Goal: Information Seeking & Learning: Learn about a topic

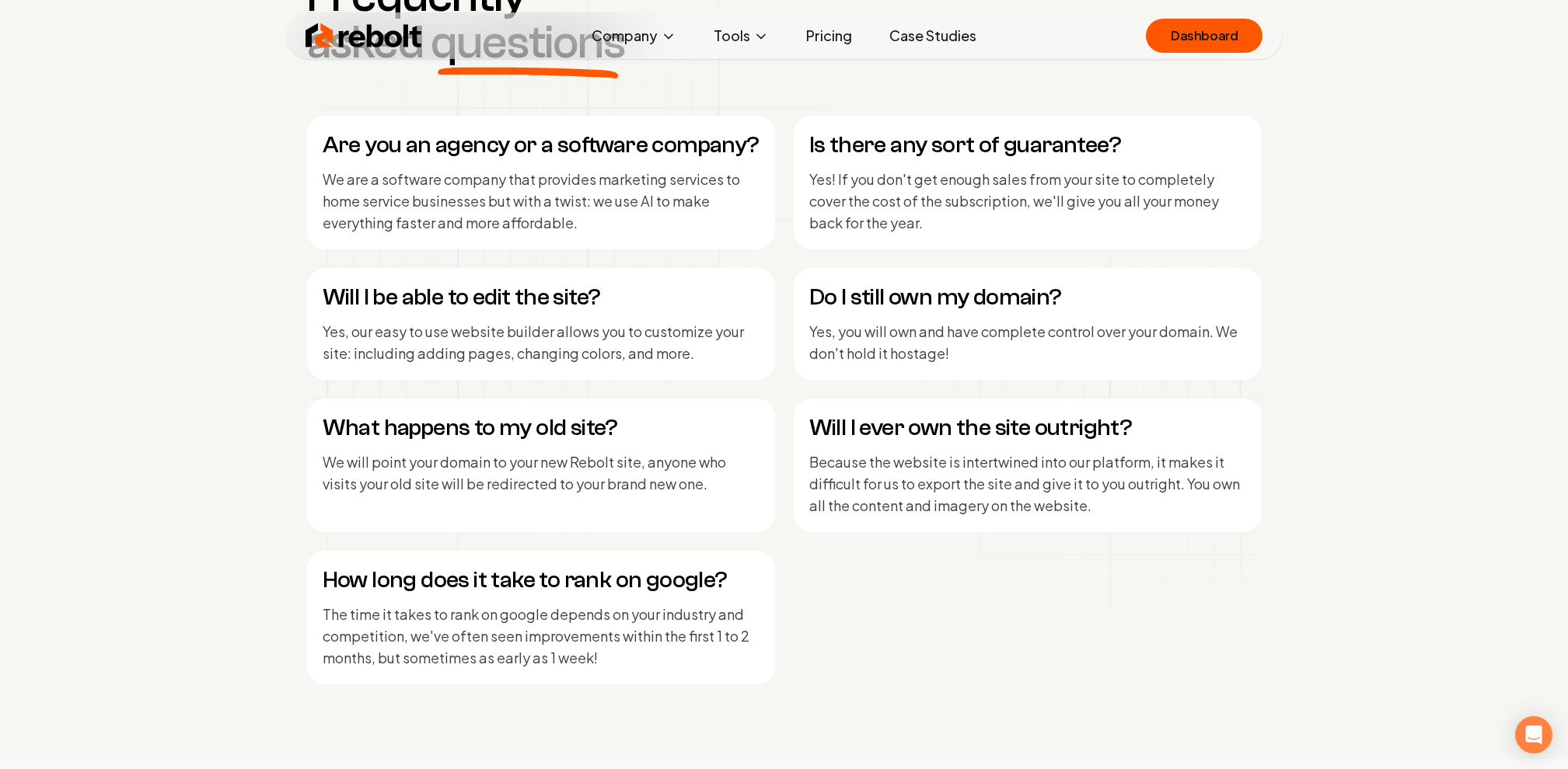
scroll to position [7333, 0]
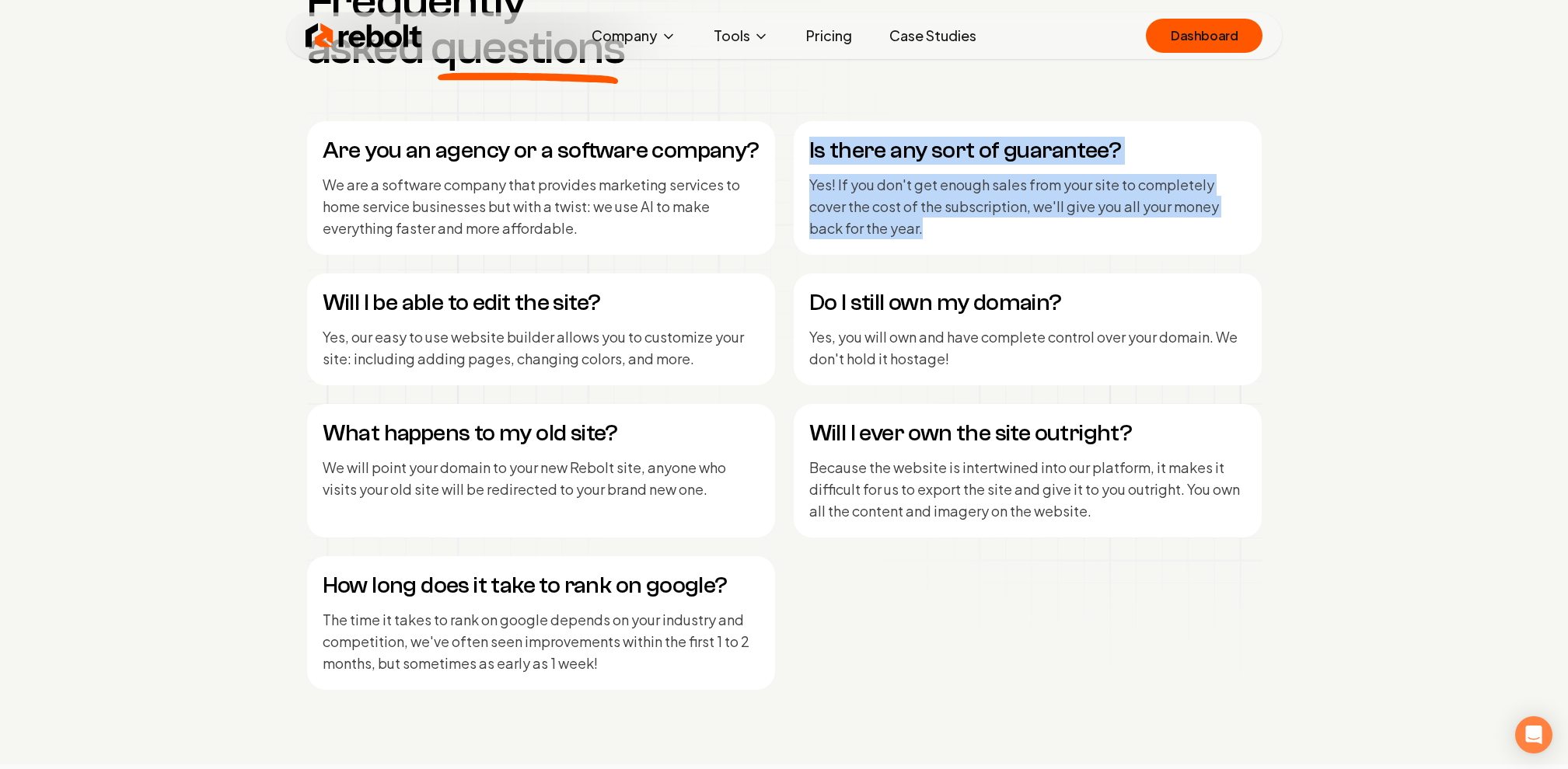
drag, startPoint x: 801, startPoint y: 158, endPoint x: 933, endPoint y: 253, distance: 162.6
click at [934, 253] on div "Is there any sort of guarantee? Yes! If you don't get enough sales from your si…" at bounding box center [1028, 188] width 468 height 134
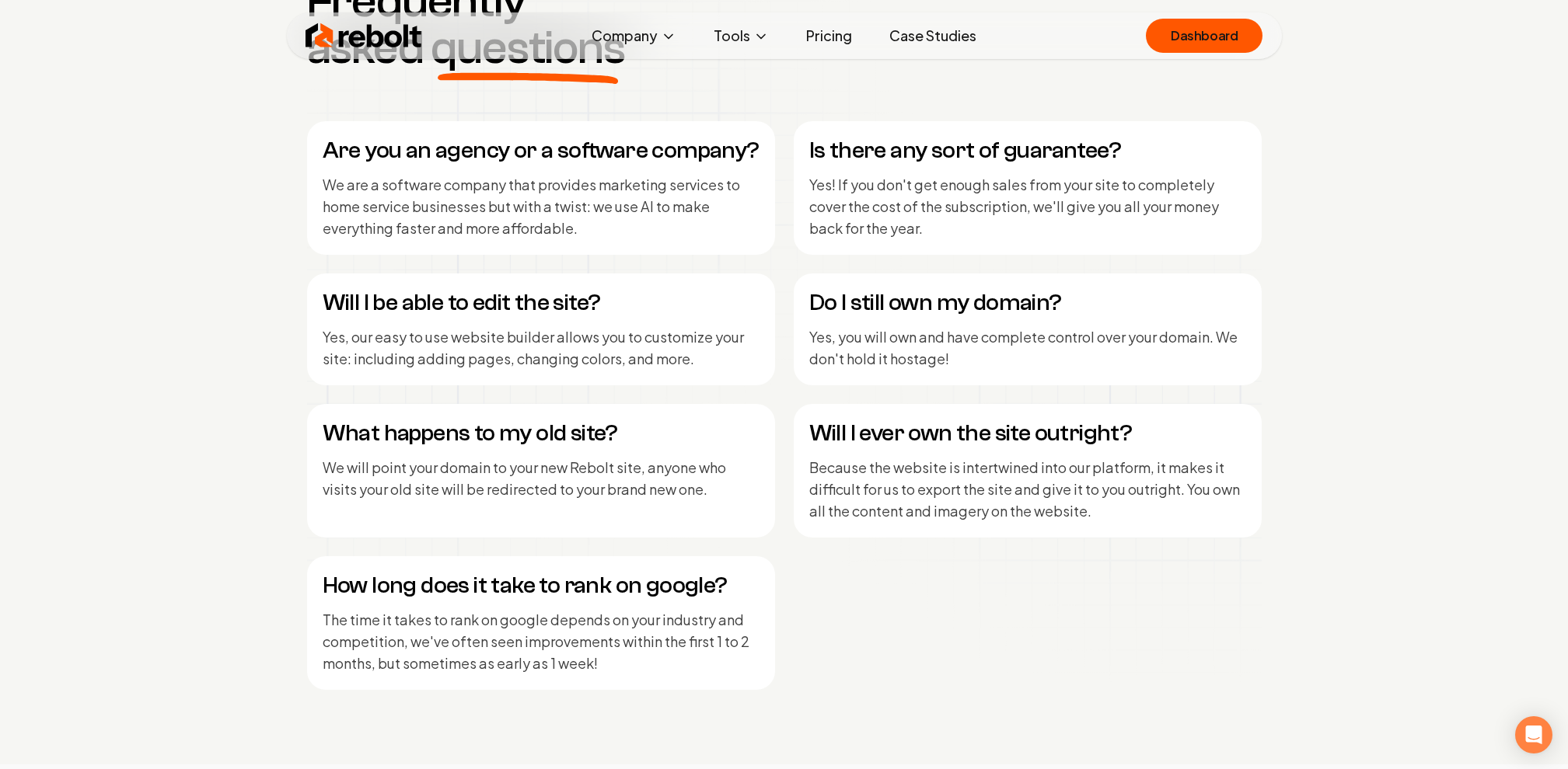
click at [915, 237] on p "Yes! If you don't get enough sales from your site to completely cover the cost …" at bounding box center [1027, 207] width 437 height 65
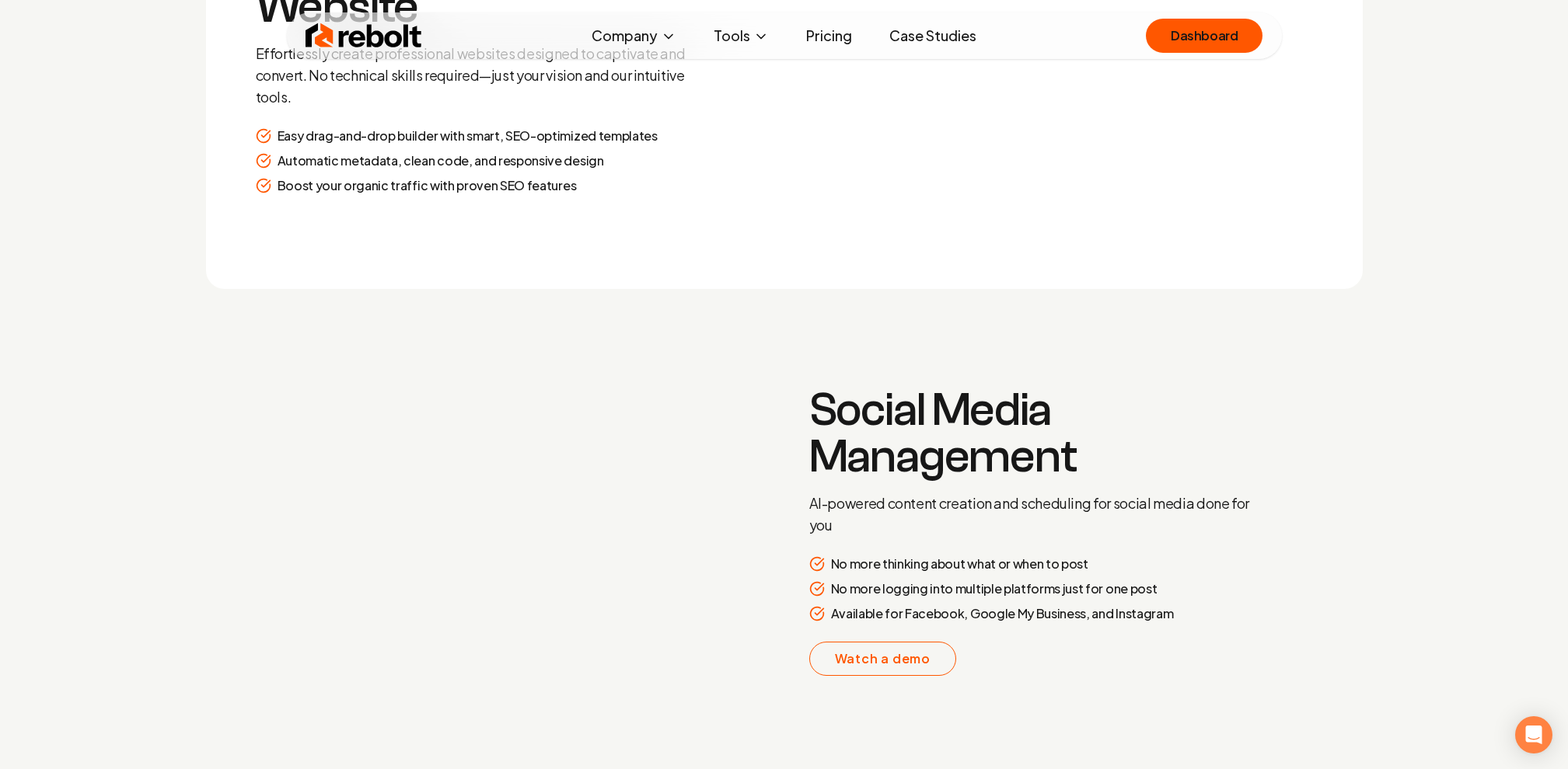
scroll to position [2406, 0]
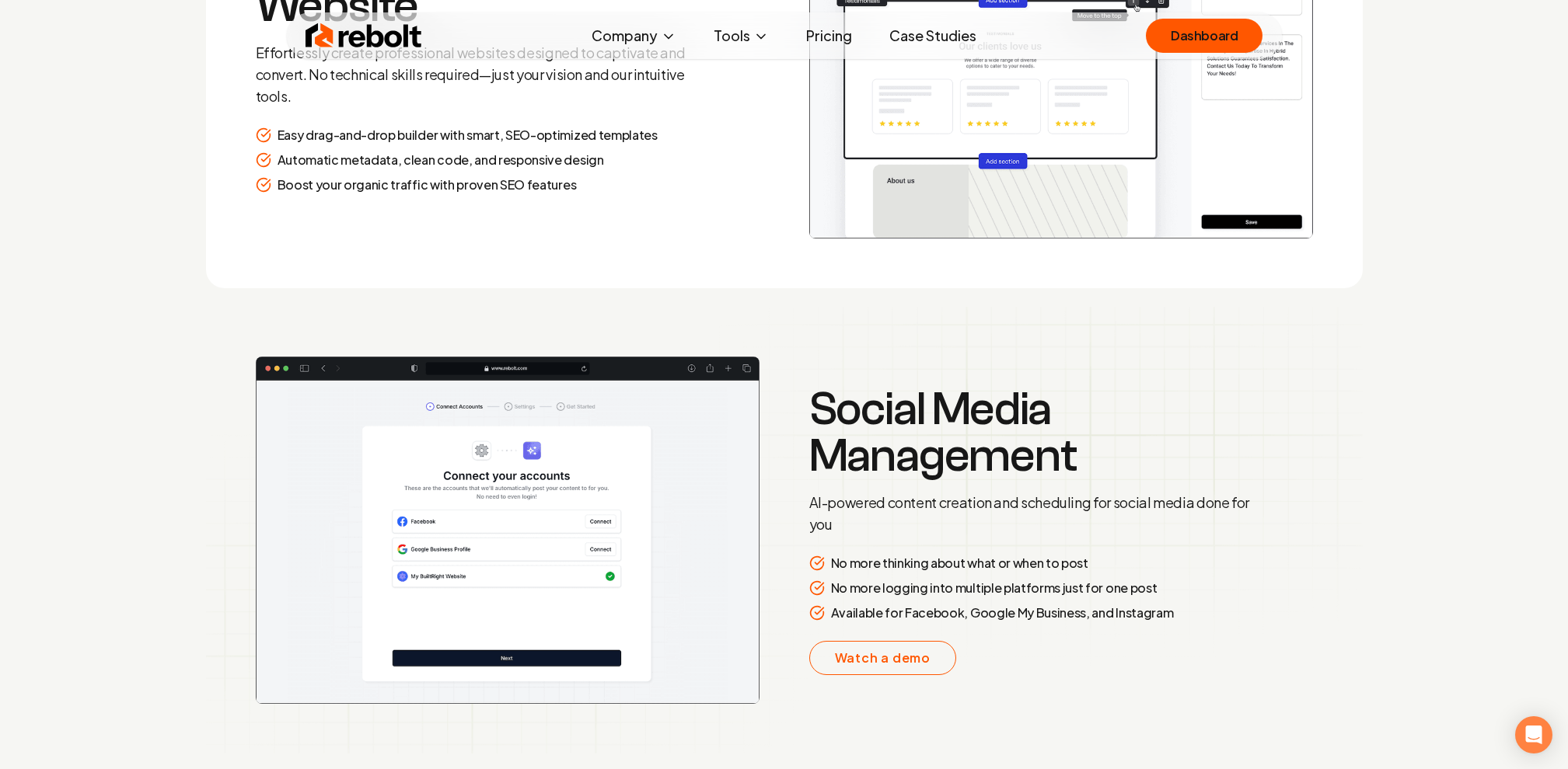
click at [839, 32] on link "Pricing" at bounding box center [829, 36] width 71 height 31
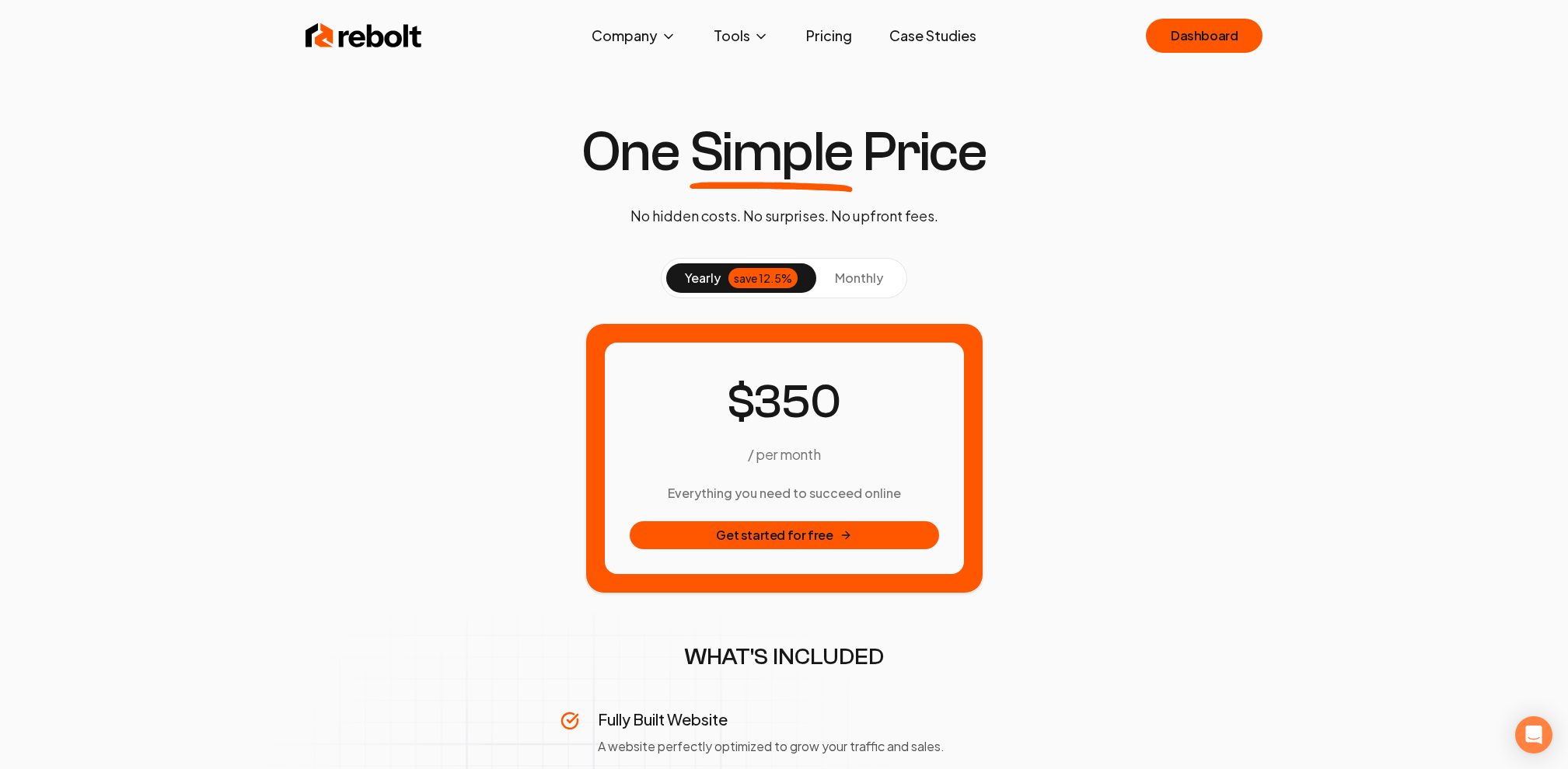
click at [855, 267] on button "monthly" at bounding box center [859, 278] width 86 height 29
click at [769, 273] on div "save 12.5%" at bounding box center [762, 278] width 69 height 21
click at [849, 272] on span "monthly" at bounding box center [859, 277] width 48 height 17
click at [770, 286] on div "save 12.5%" at bounding box center [762, 278] width 69 height 21
click at [848, 284] on span "monthly" at bounding box center [859, 277] width 48 height 17
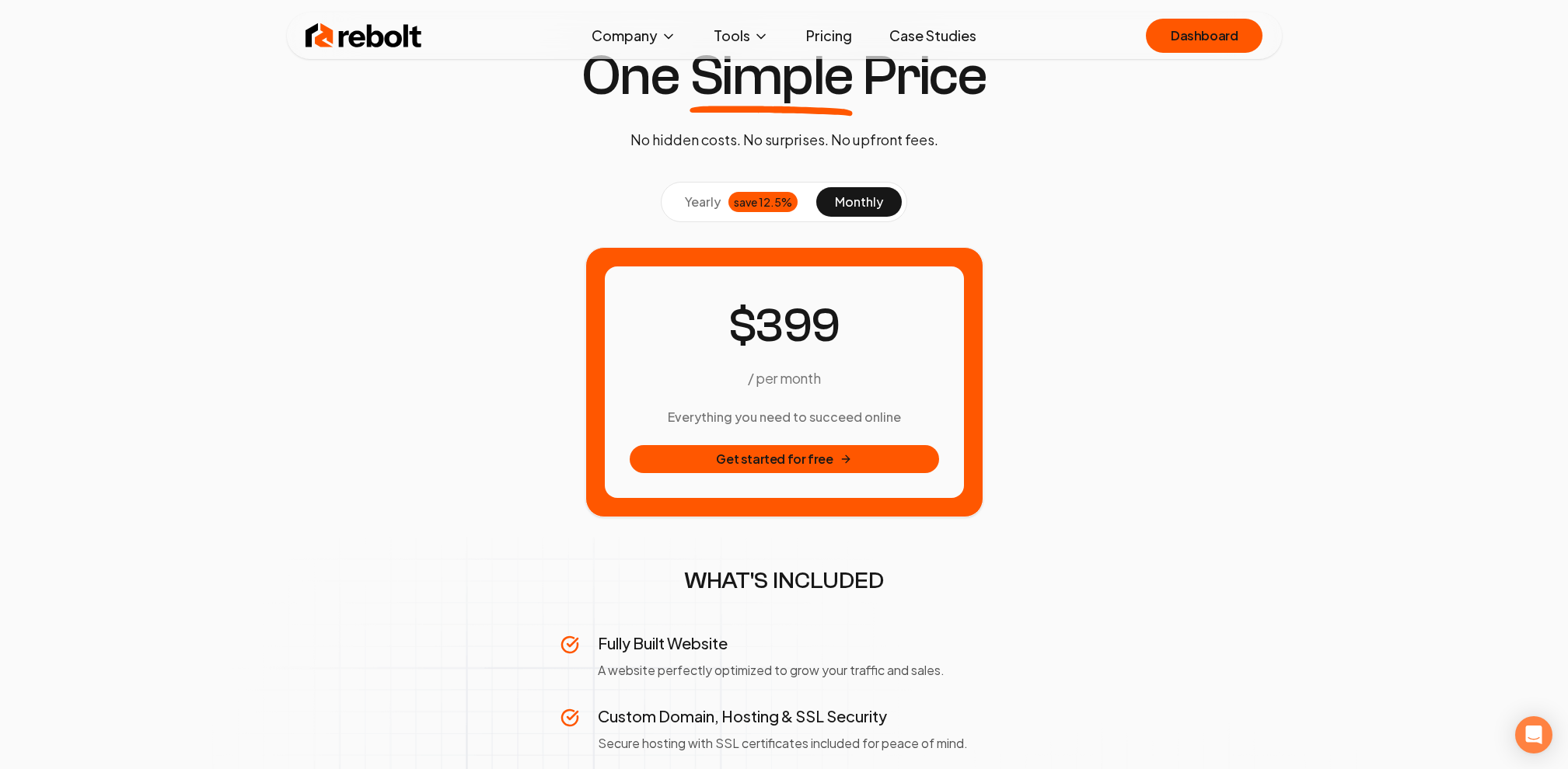
scroll to position [79, 0]
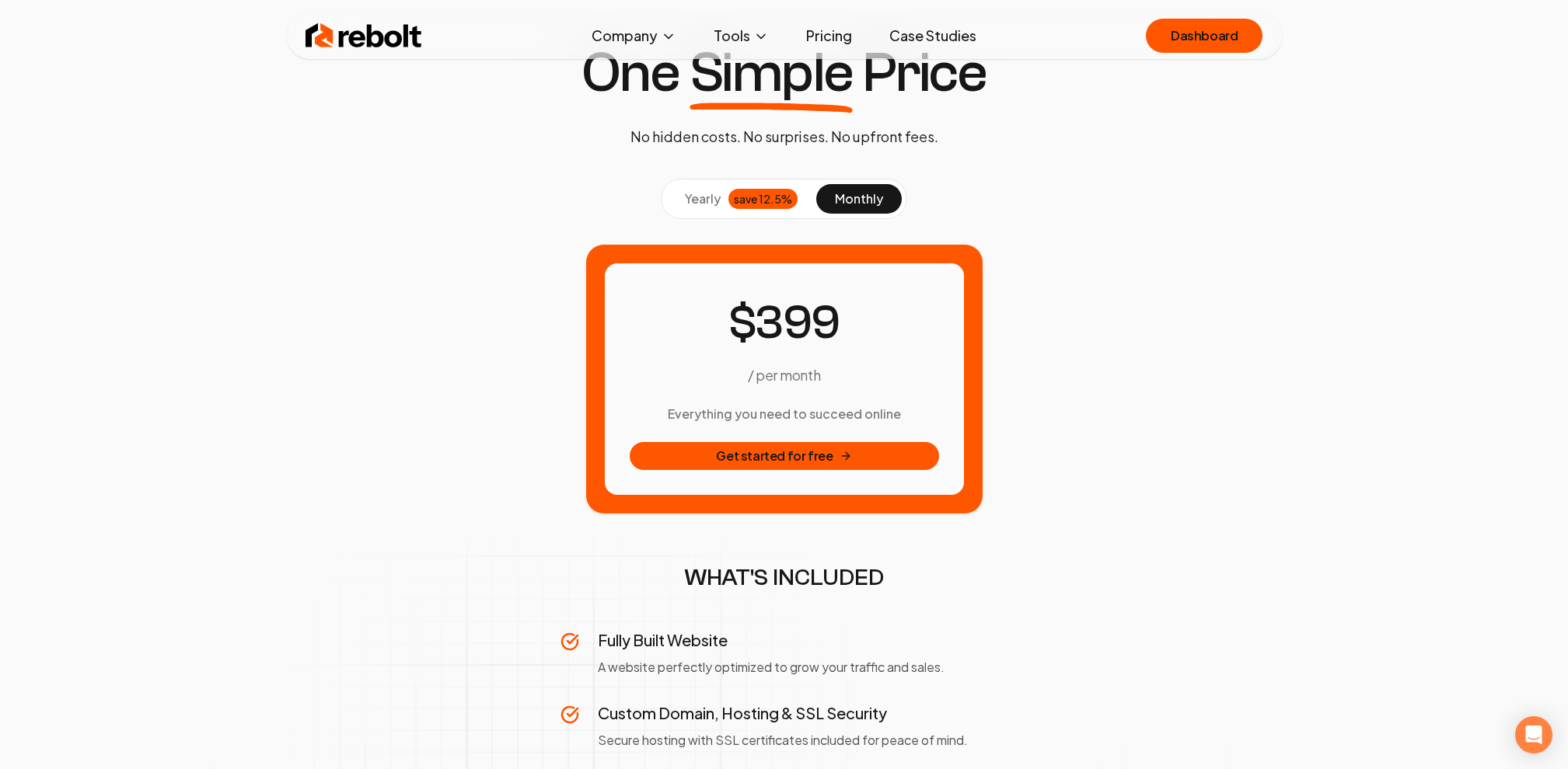
click at [716, 189] on span "yearly" at bounding box center [702, 199] width 36 height 19
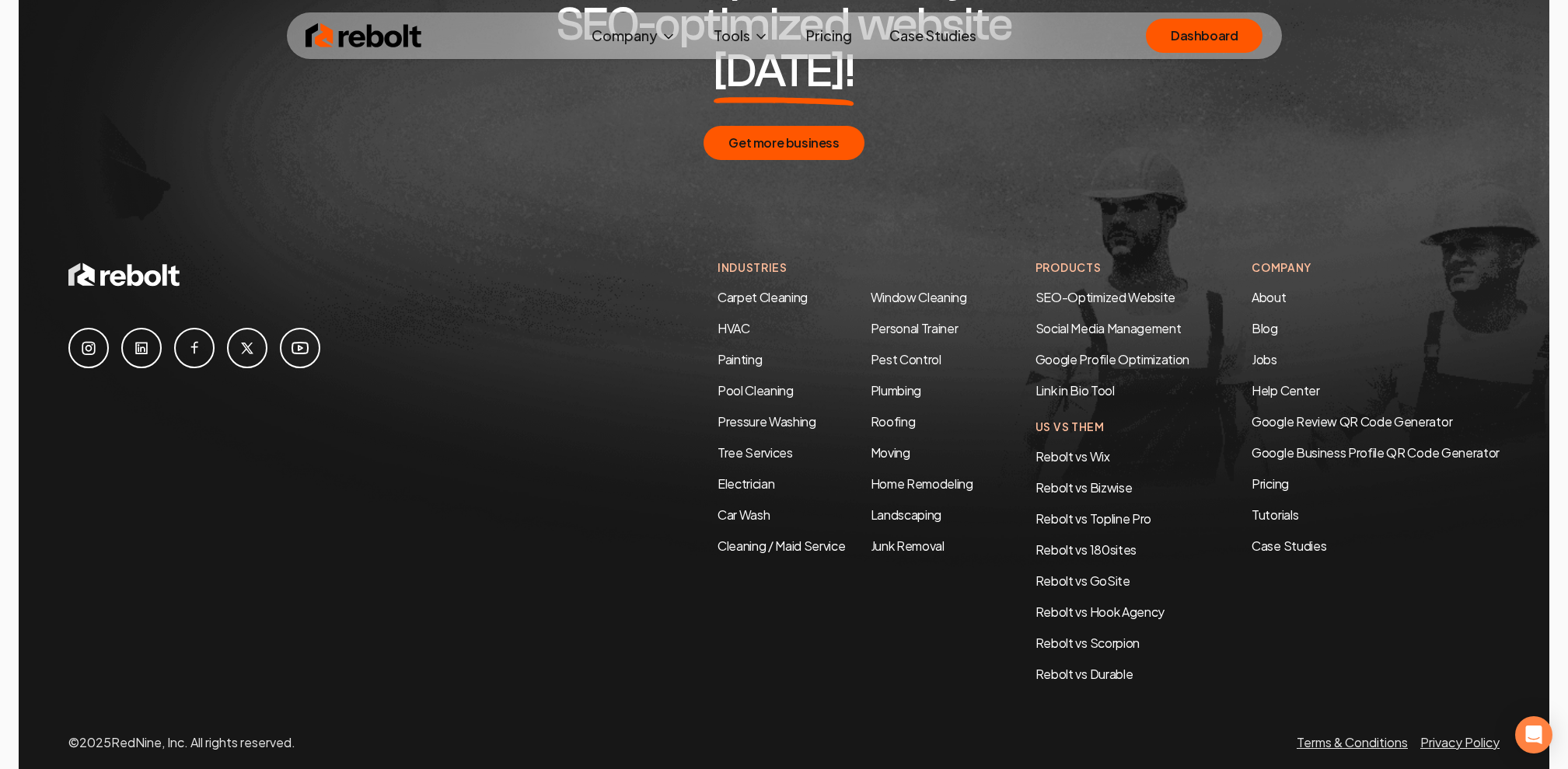
scroll to position [2822, 0]
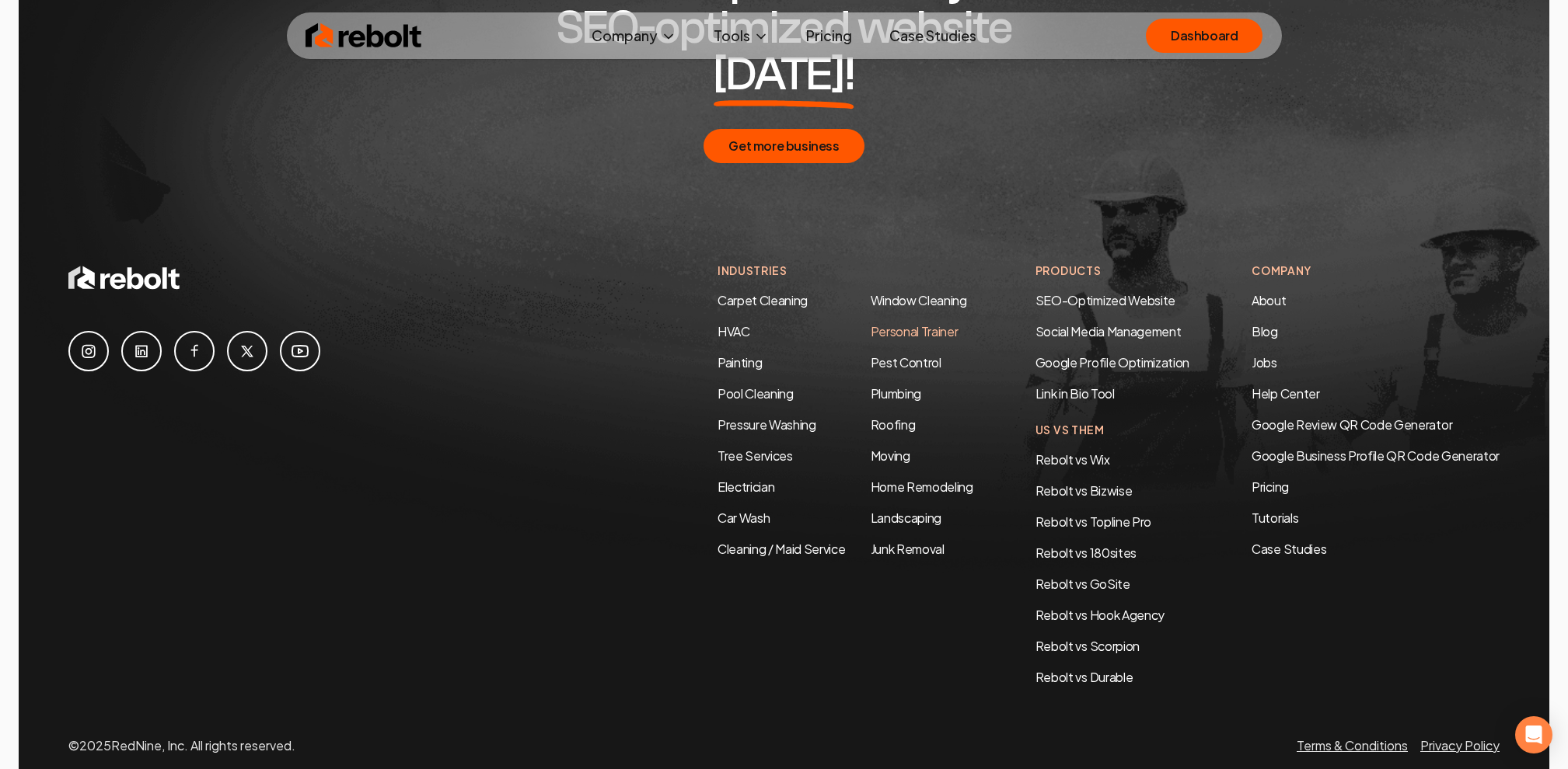
click at [922, 323] on link "Personal Trainer" at bounding box center [914, 331] width 88 height 17
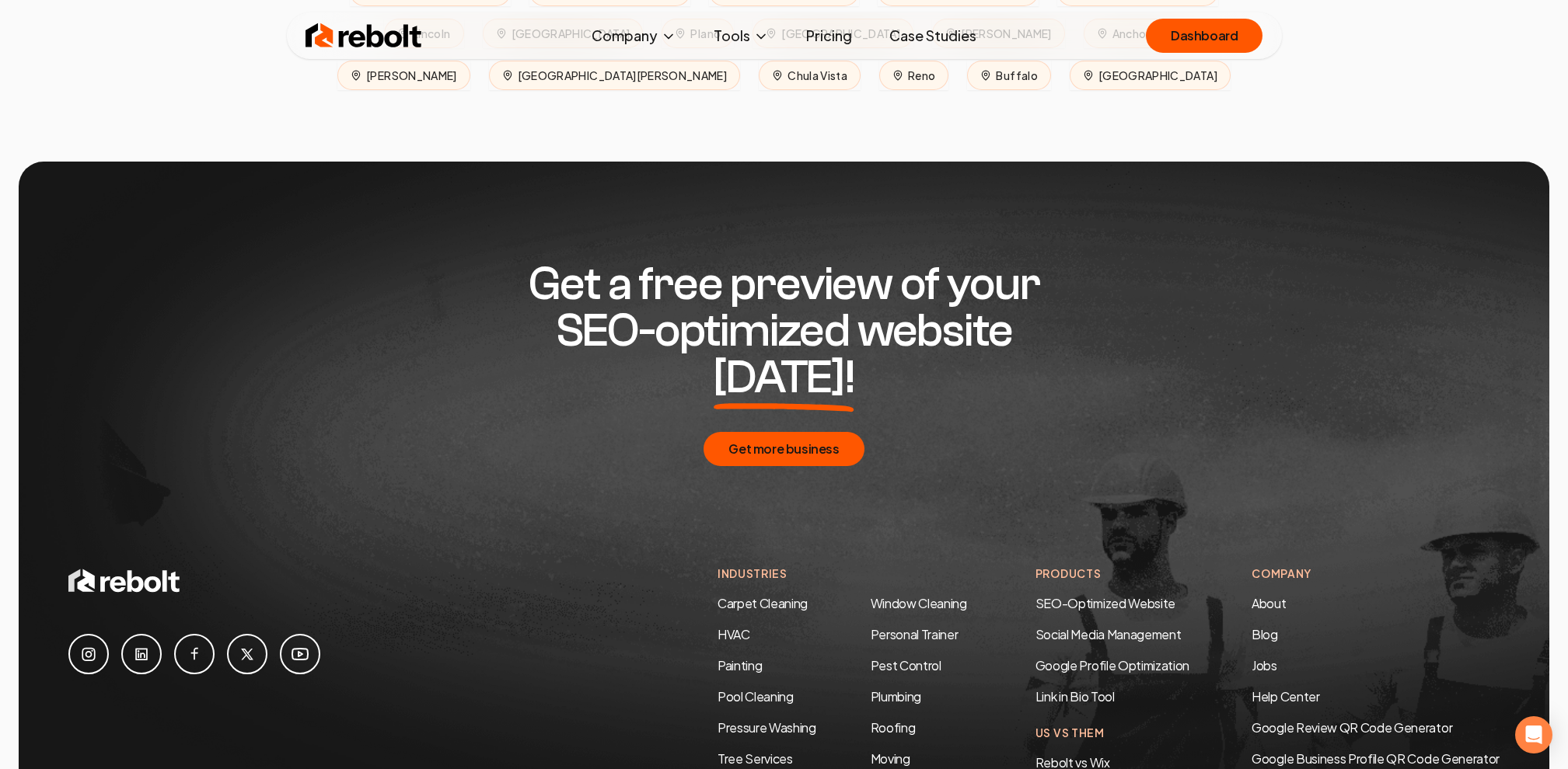
scroll to position [7612, 0]
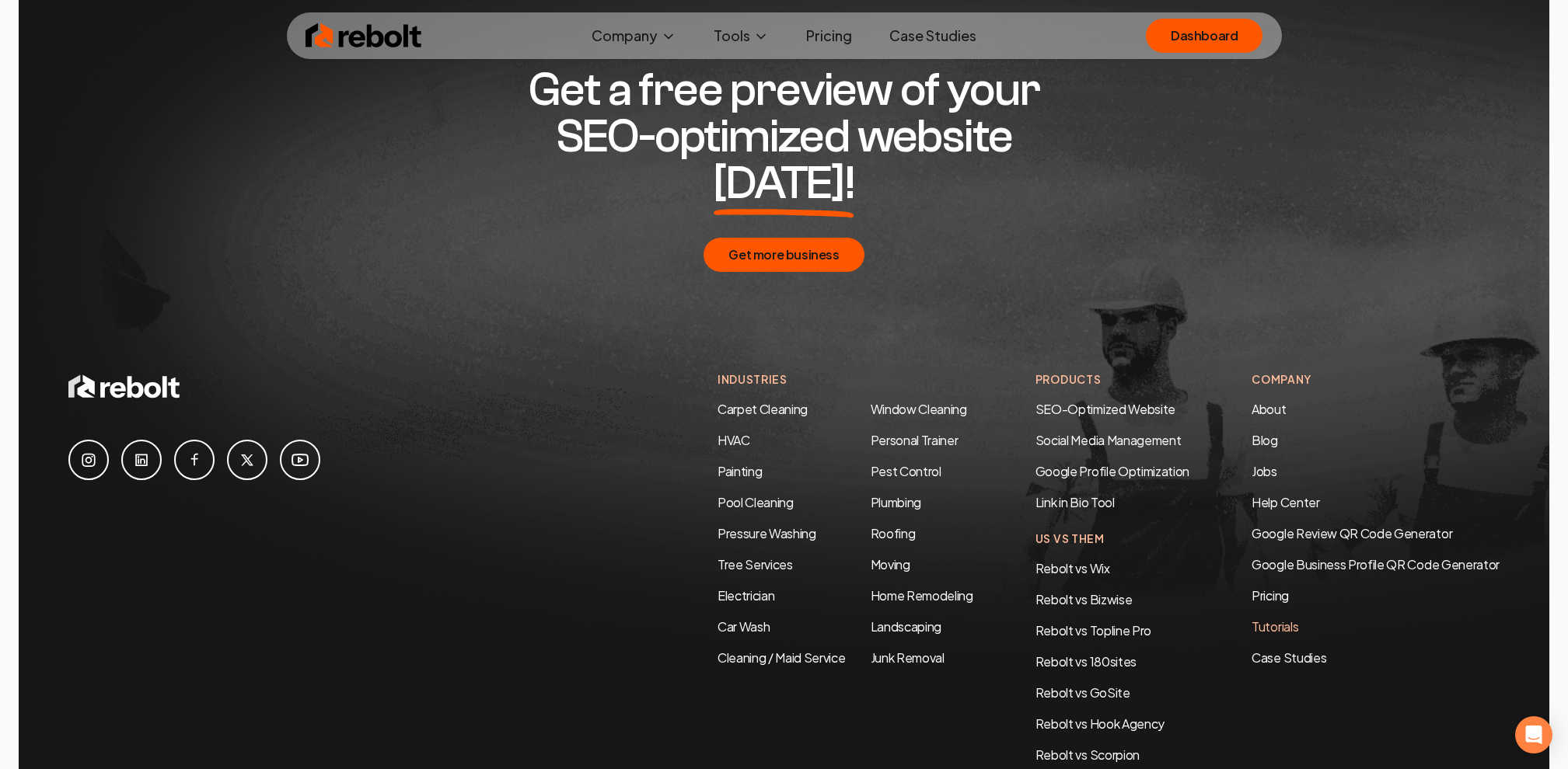
click at [1272, 618] on link "Tutorials" at bounding box center [1375, 627] width 248 height 19
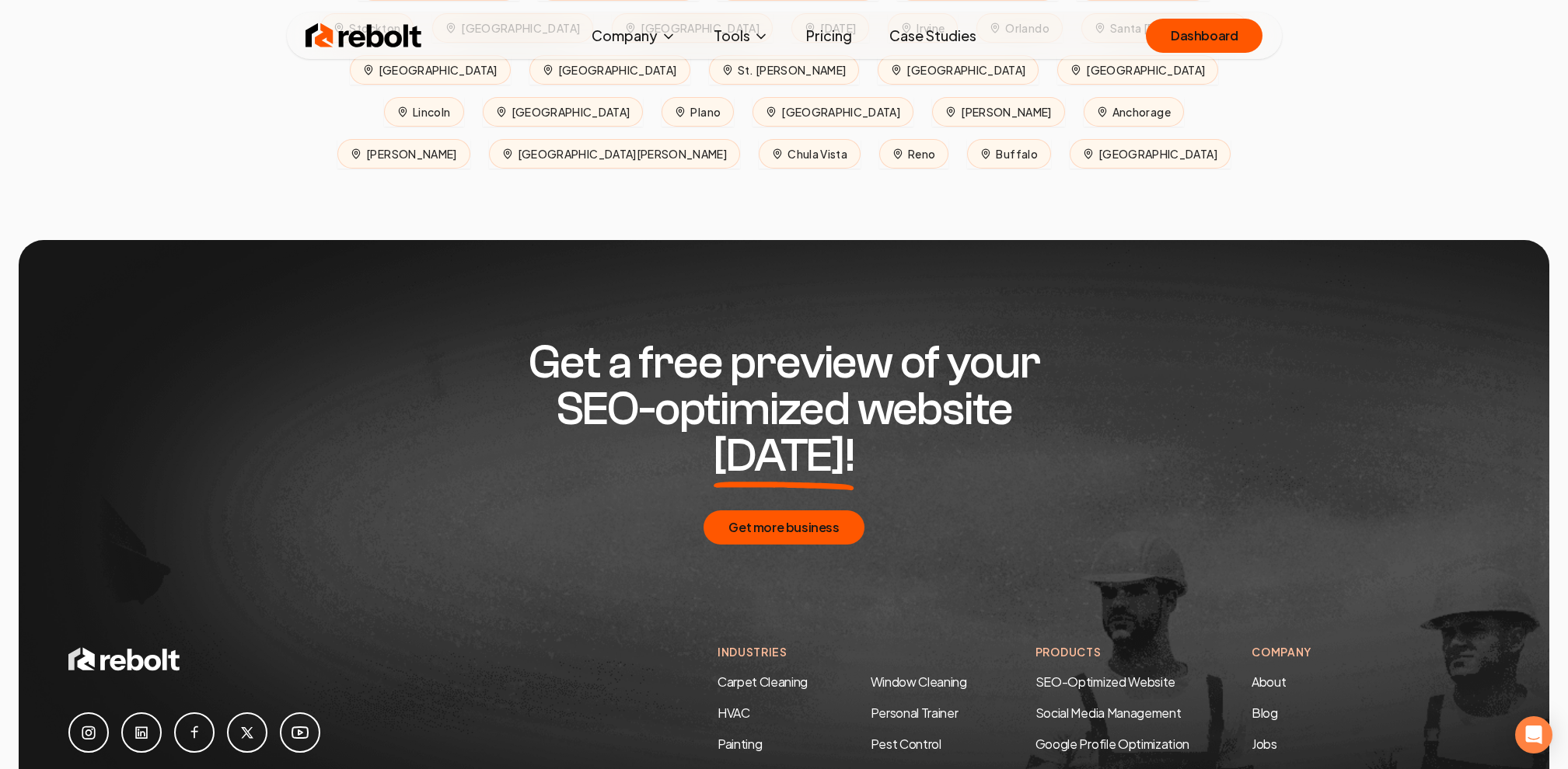
scroll to position [7372, 0]
